Goal: Task Accomplishment & Management: Manage account settings

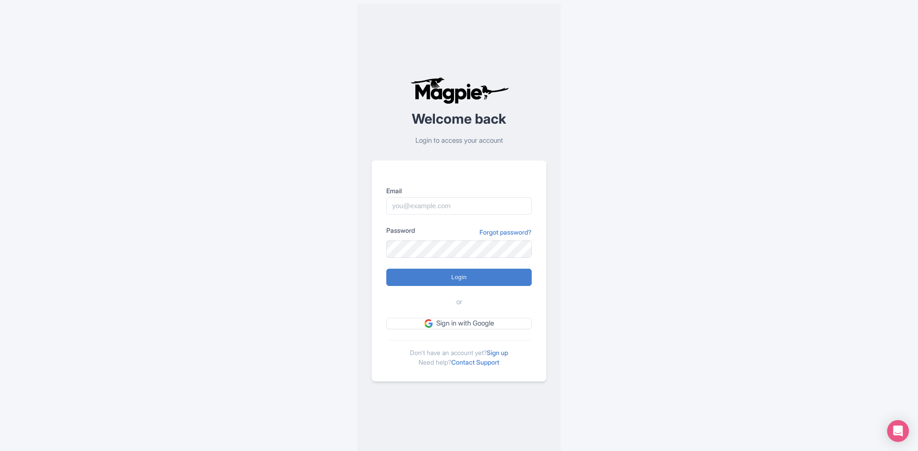
type input "[PERSON_NAME][EMAIL_ADDRESS][DOMAIN_NAME]"
type input "Logging in..."
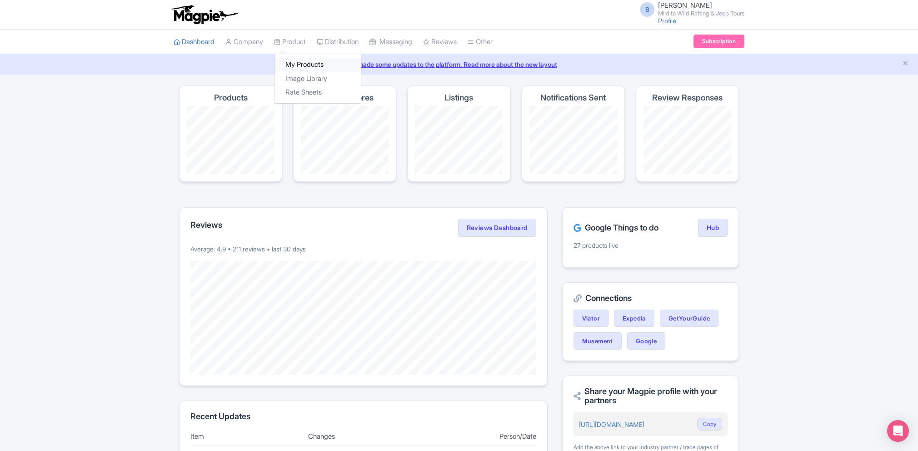
click at [295, 64] on link "My Products" at bounding box center [318, 65] width 86 height 14
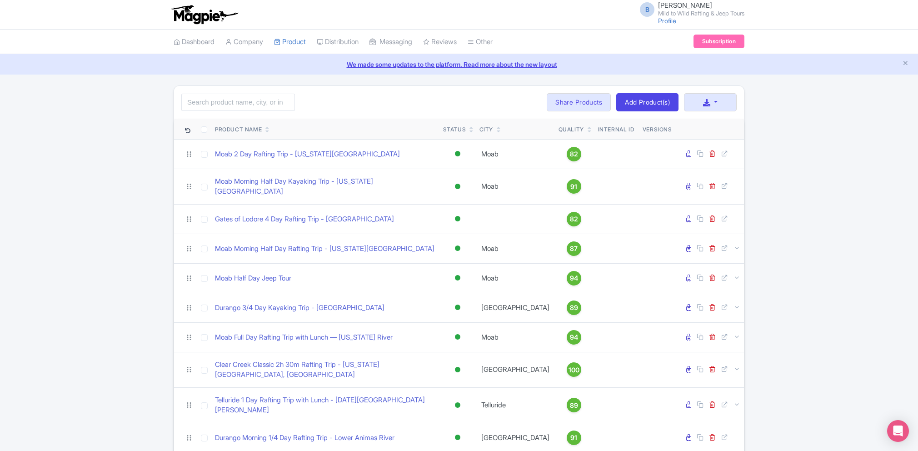
click at [466, 64] on link "We made some updates to the platform. Read more about the new layout" at bounding box center [458, 65] width 907 height 10
click at [207, 24] on img at bounding box center [204, 15] width 70 height 20
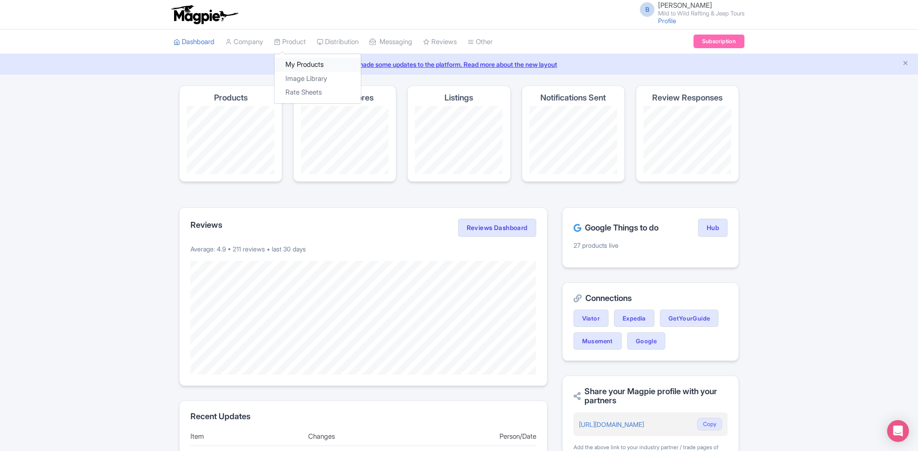
click at [299, 62] on link "My Products" at bounding box center [318, 65] width 86 height 14
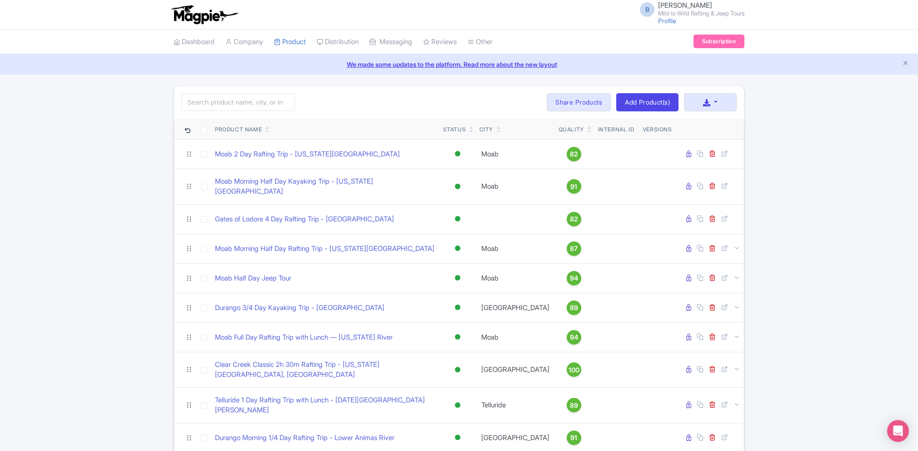
click at [188, 19] on img at bounding box center [204, 15] width 70 height 20
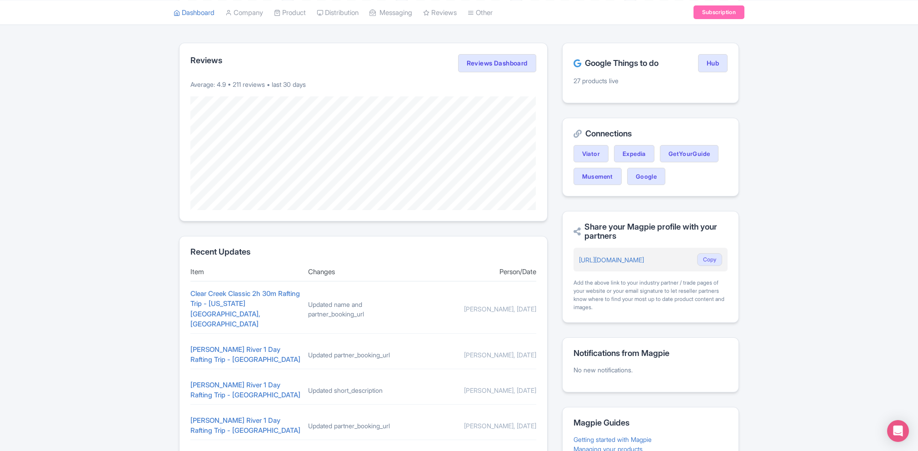
scroll to position [163, 0]
click at [713, 70] on link "Hub" at bounding box center [713, 65] width 30 height 18
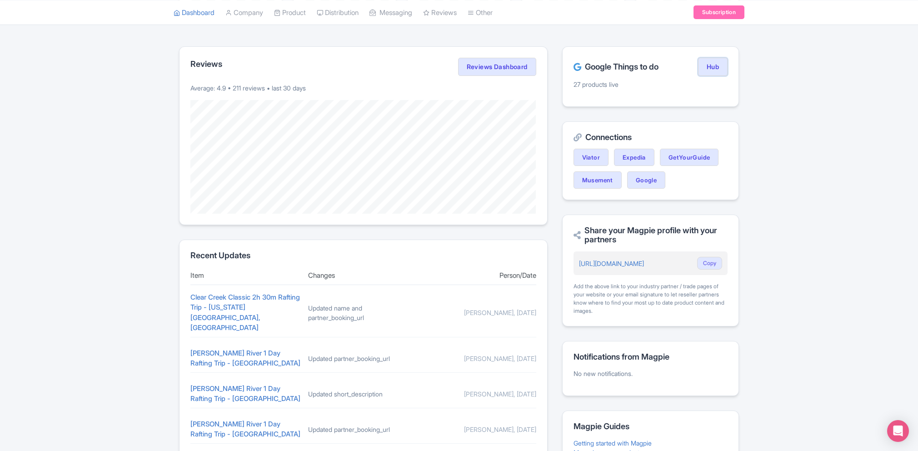
scroll to position [0, 0]
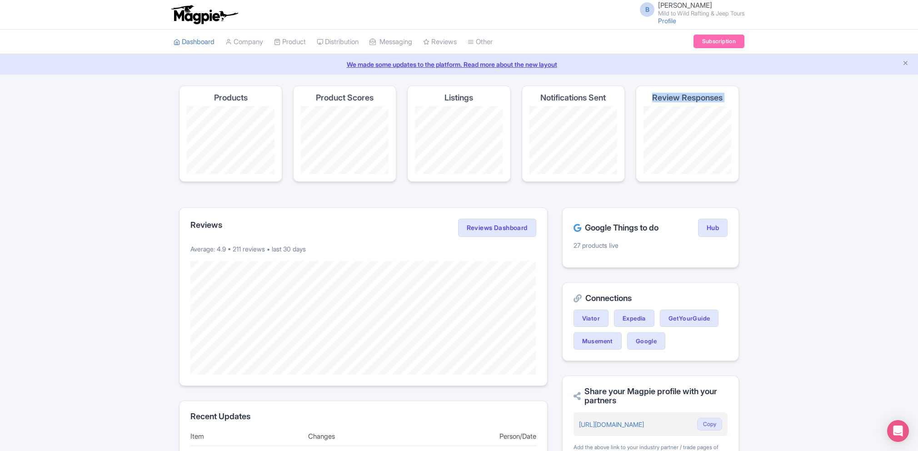
click at [704, 158] on div "Review Responses" at bounding box center [687, 133] width 103 height 96
click at [790, 140] on div "Magpie recommends Respond to more reviews You currently have unresponded review…" at bounding box center [459, 383] width 918 height 597
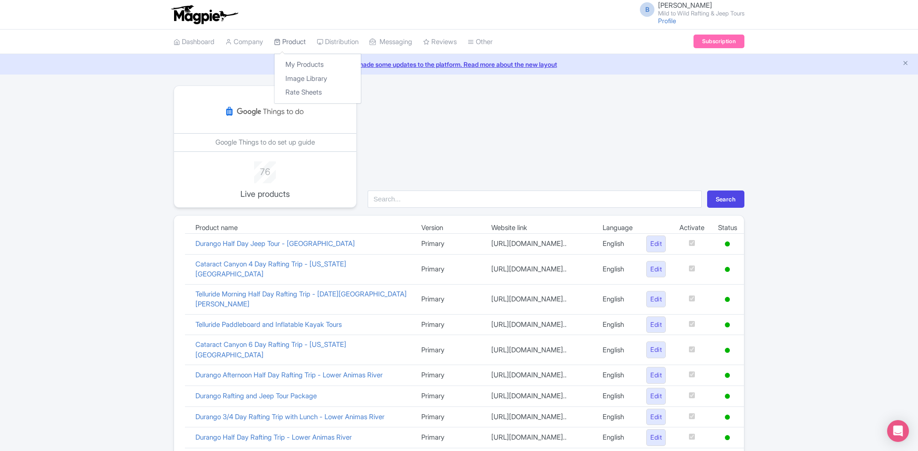
click at [293, 47] on link "Product" at bounding box center [290, 42] width 32 height 25
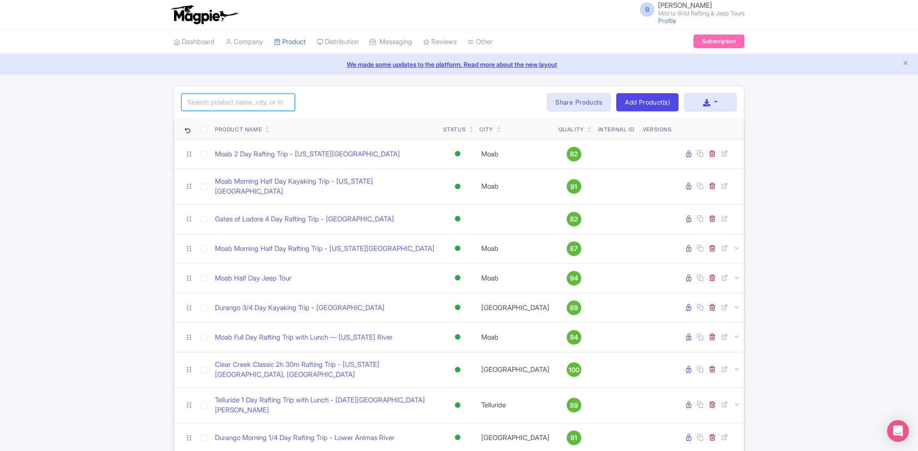
click at [243, 107] on input "search" at bounding box center [238, 102] width 114 height 17
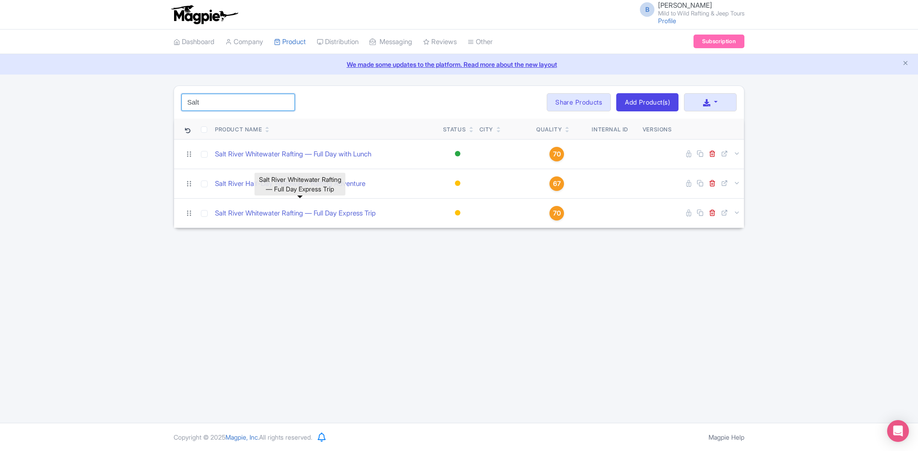
click at [226, 105] on input "Salt" at bounding box center [238, 102] width 114 height 17
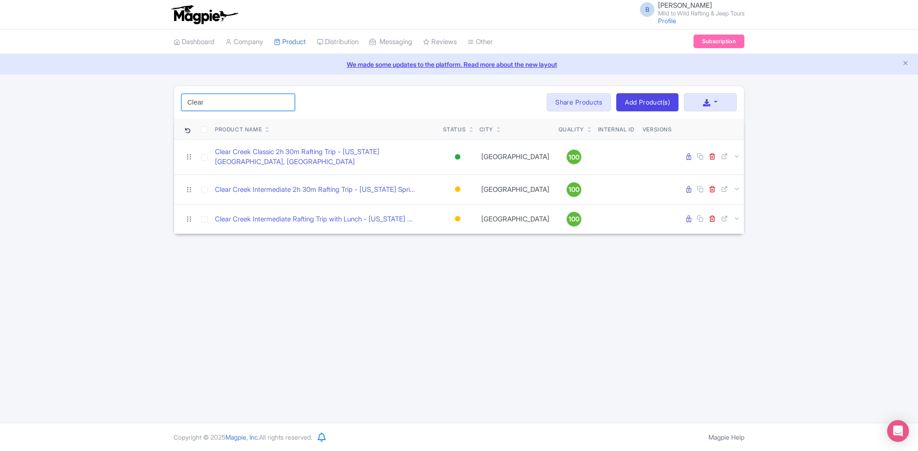
type input "Clear"
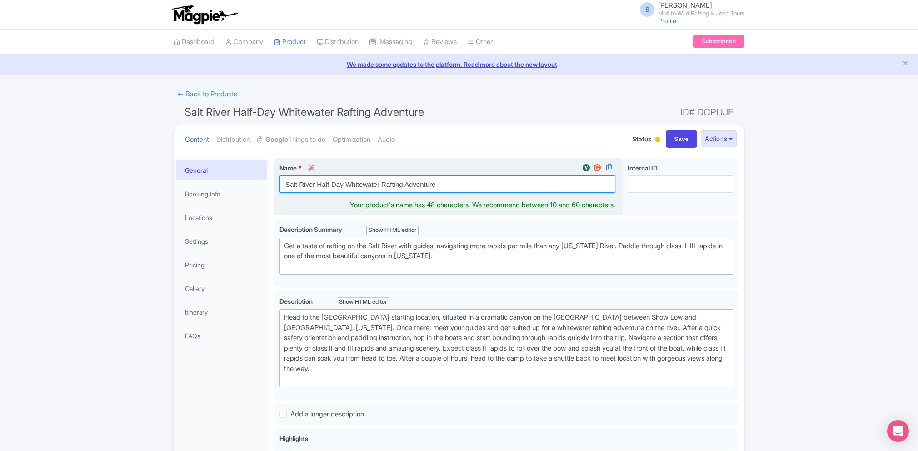
drag, startPoint x: 346, startPoint y: 185, endPoint x: 380, endPoint y: 185, distance: 33.6
click at [380, 185] on input "Salt River Half-Day Whitewater Rafting Adventure" at bounding box center [448, 183] width 336 height 17
drag, startPoint x: 414, startPoint y: 184, endPoint x: 367, endPoint y: 187, distance: 47.3
click at [367, 187] on input "Salt River Half-Day Rafting Adventure" at bounding box center [448, 183] width 336 height 17
click at [455, 186] on input "Salt River Half-Day Rafting Trip - Arizona" at bounding box center [448, 183] width 336 height 17
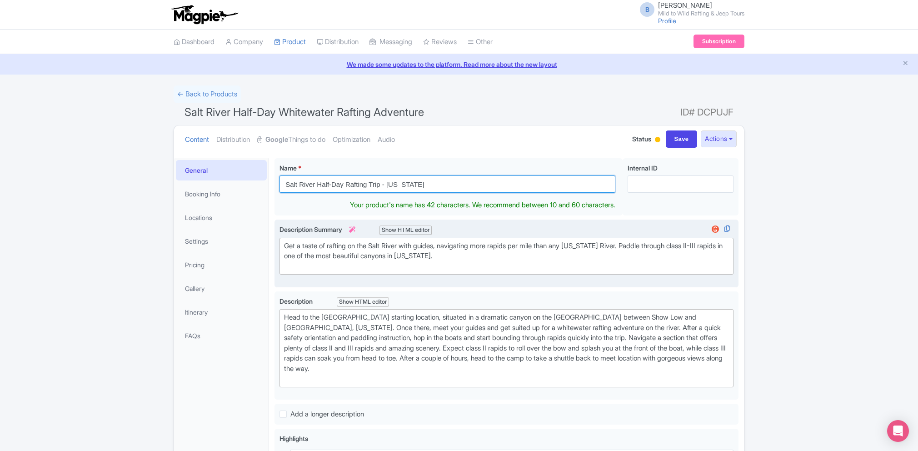
type input "Salt River Half-Day Rafting Trip - Arizona"
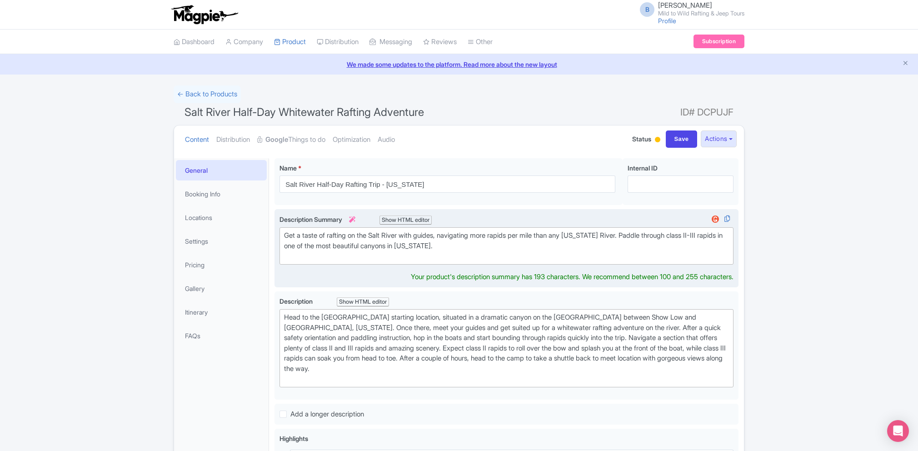
click at [464, 254] on div "Get a taste of rafting on the Salt River with guides, navigating more rapids pe…" at bounding box center [506, 245] width 445 height 31
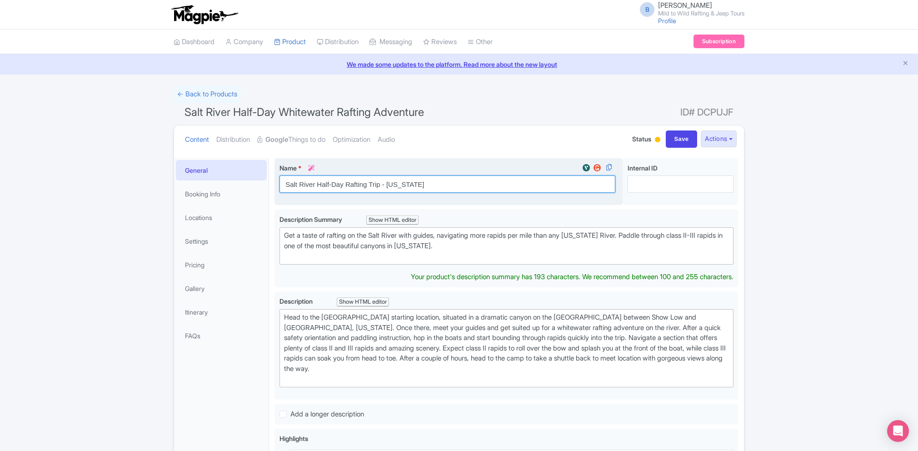
click at [425, 185] on input "Salt River Half-Day Rafting Trip - Arizona" at bounding box center [448, 183] width 336 height 17
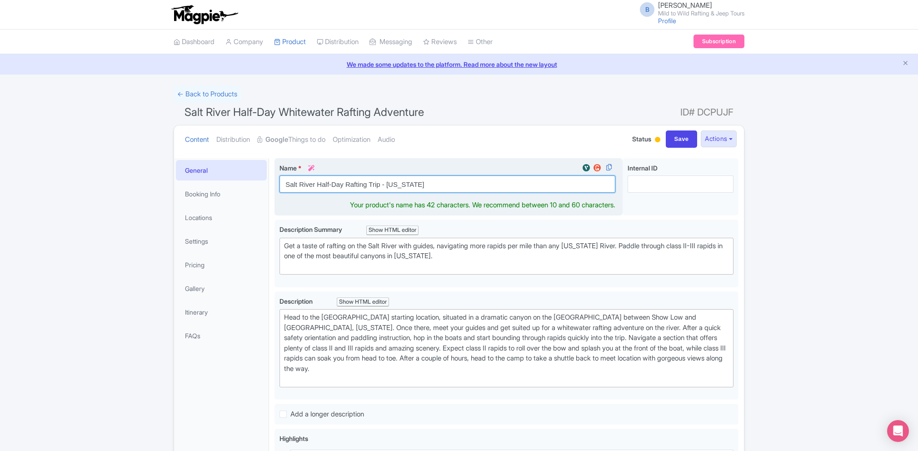
click at [425, 185] on input "Salt River Half-Day Rafting Trip - Arizona" at bounding box center [448, 183] width 336 height 17
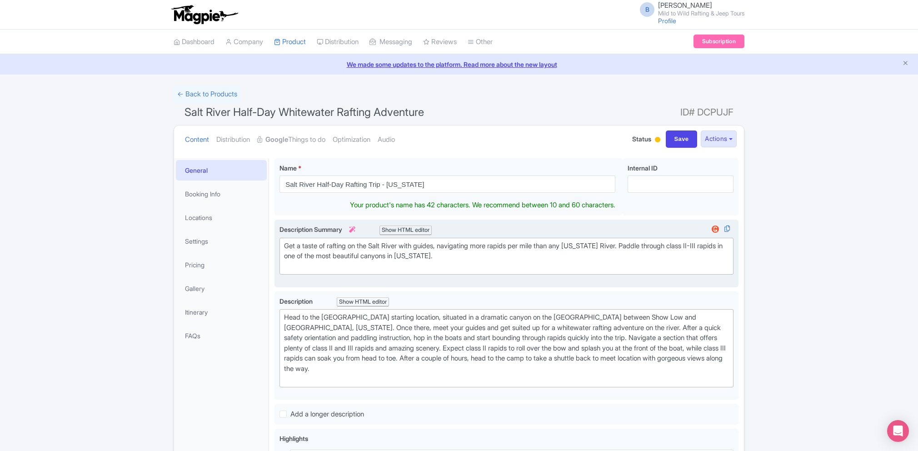
click at [460, 261] on trix-editor "Get a taste of rafting on the Salt River with guides, navigating more rapids pe…" at bounding box center [507, 256] width 454 height 37
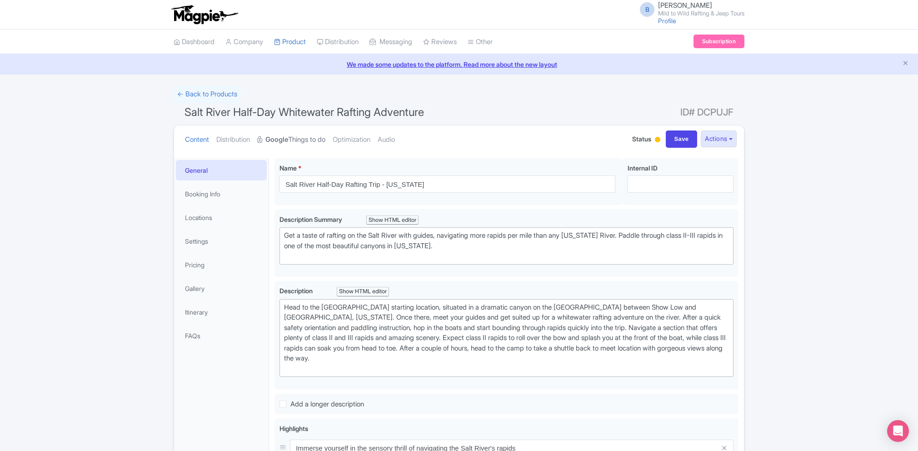
click at [269, 132] on link "Google Things to do" at bounding box center [291, 139] width 68 height 29
